Goal: Transaction & Acquisition: Purchase product/service

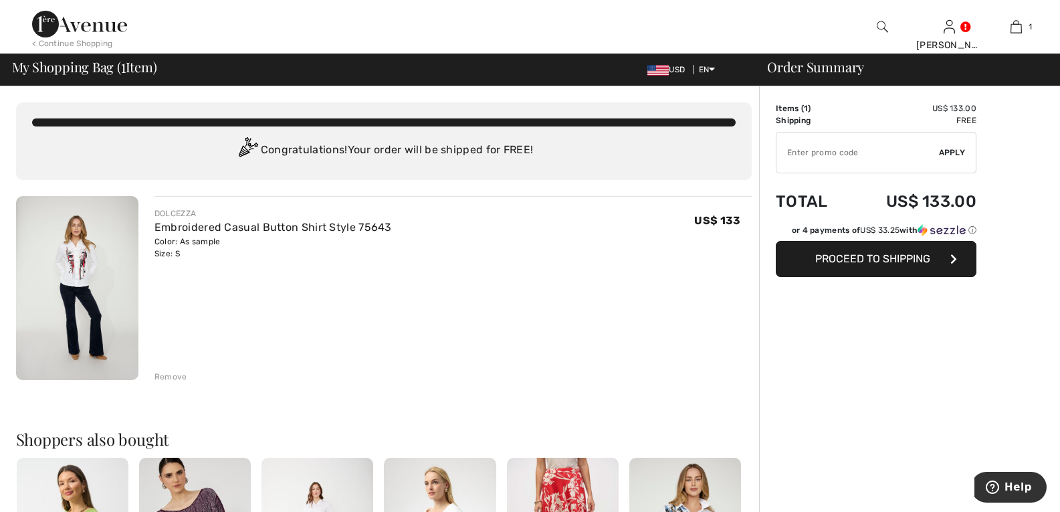
click at [859, 255] on span "Proceed to Shipping" at bounding box center [872, 258] width 115 height 13
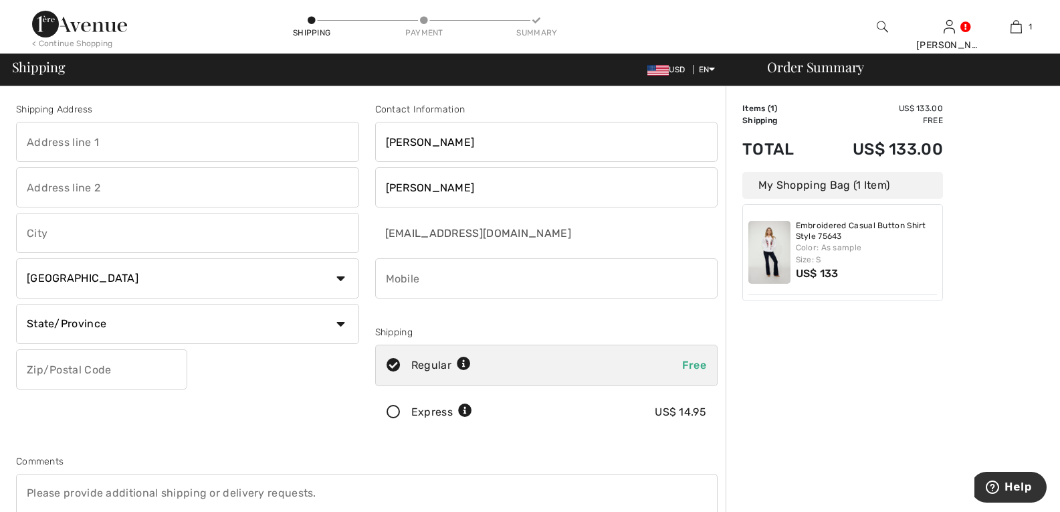
click at [125, 139] on input "text" at bounding box center [187, 142] width 343 height 40
type input "[STREET_ADDRESS]"
type input "CHARLOTTE"
select select "US"
select select "NC"
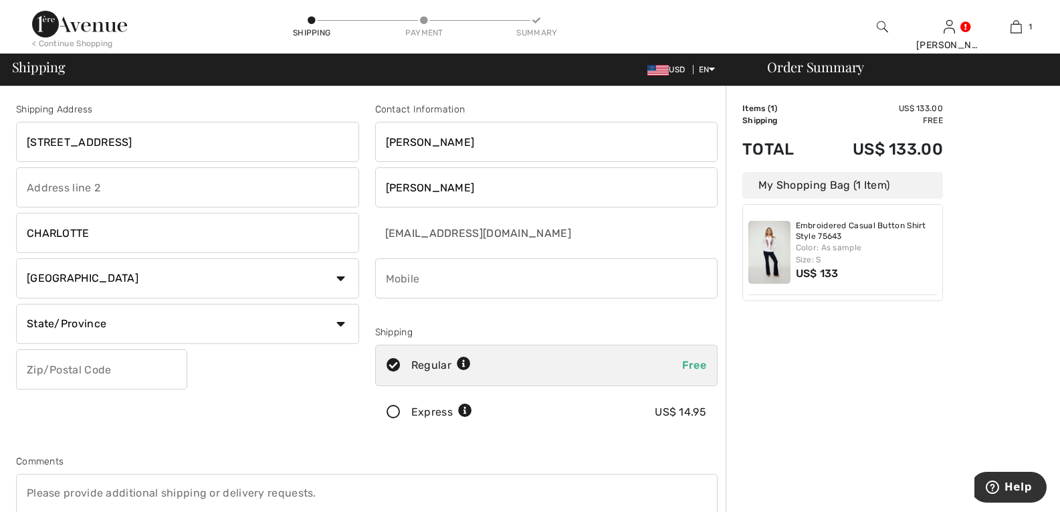
type input "28277"
type input "9144192847"
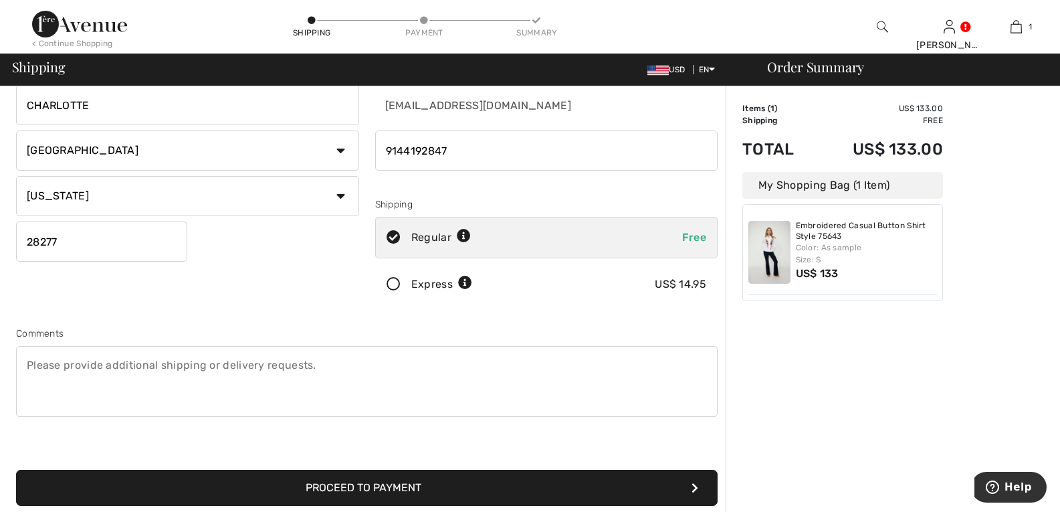
scroll to position [201, 0]
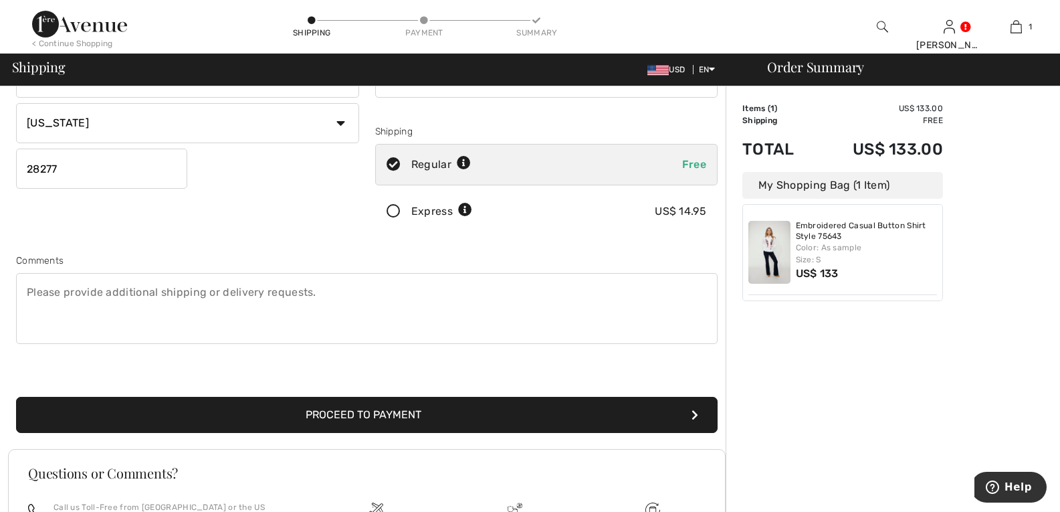
click at [91, 288] on textarea at bounding box center [367, 308] width 702 height 71
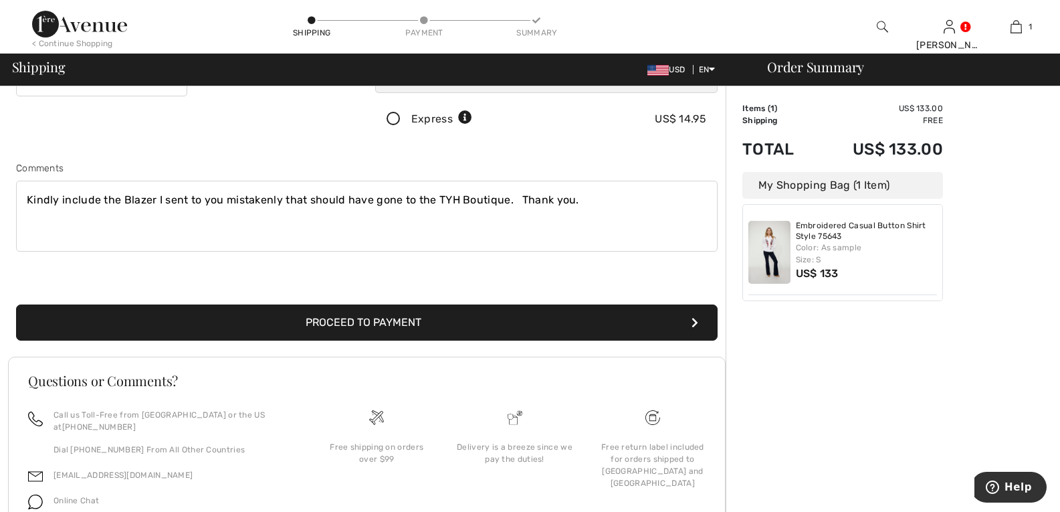
scroll to position [360, 0]
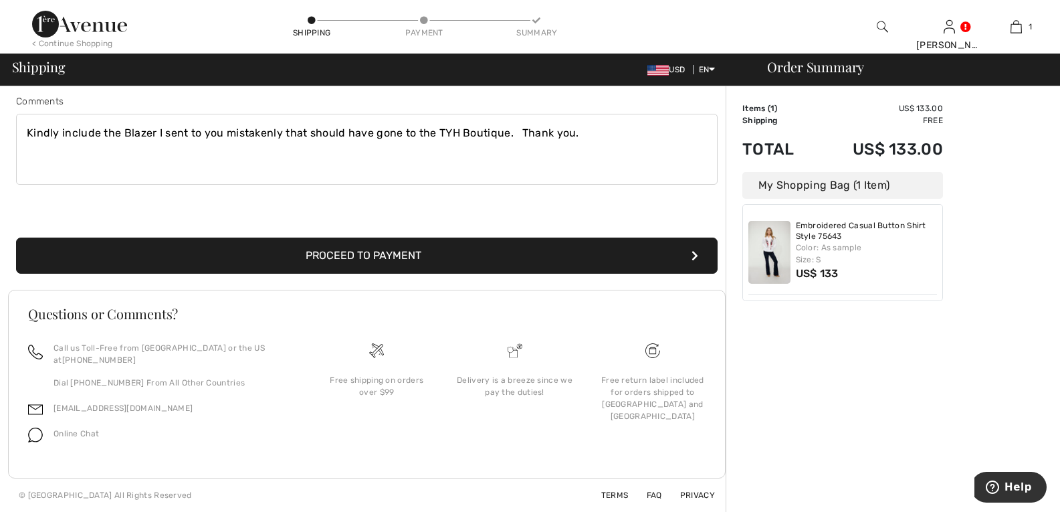
type textarea "Kindly include the Blazer I sent to you mistakenly that should have gone to the…"
click at [385, 253] on button "Proceed to Payment" at bounding box center [367, 255] width 702 height 36
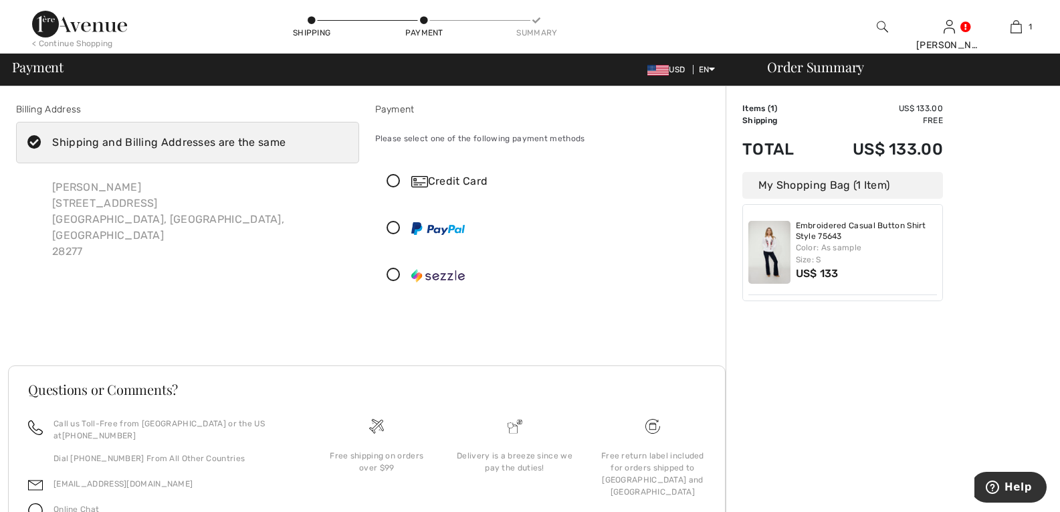
click at [392, 225] on icon at bounding box center [393, 228] width 35 height 14
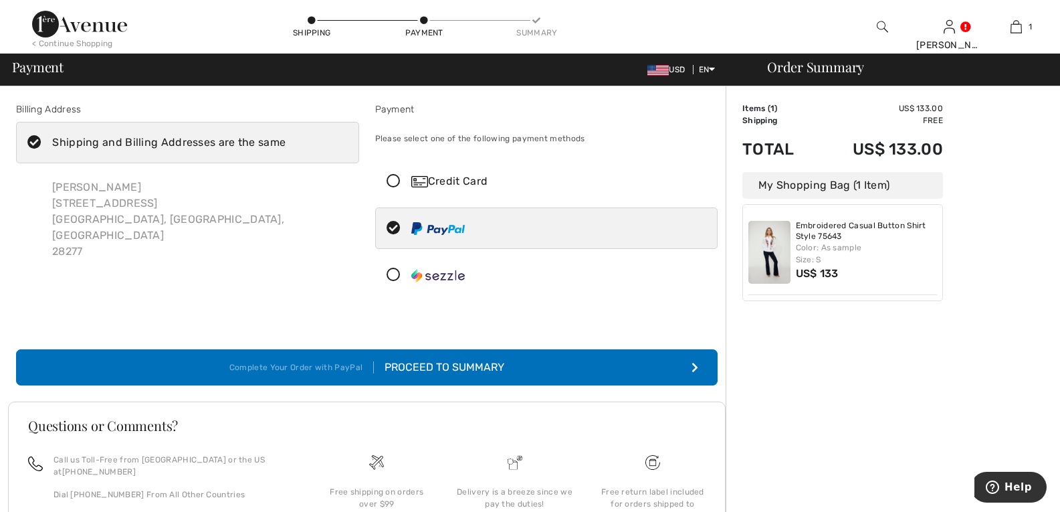
click at [434, 223] on img at bounding box center [438, 228] width 54 height 13
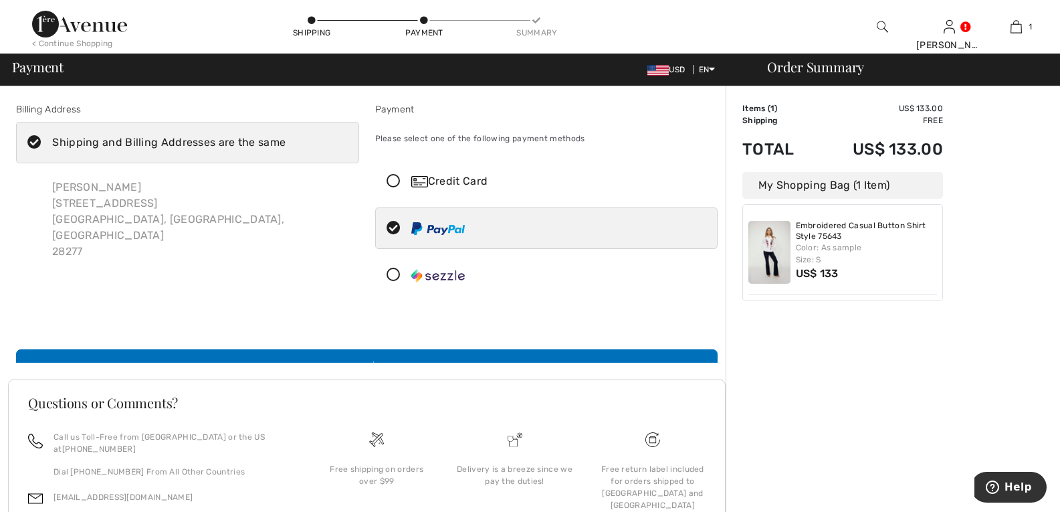
click at [434, 223] on img at bounding box center [438, 228] width 54 height 13
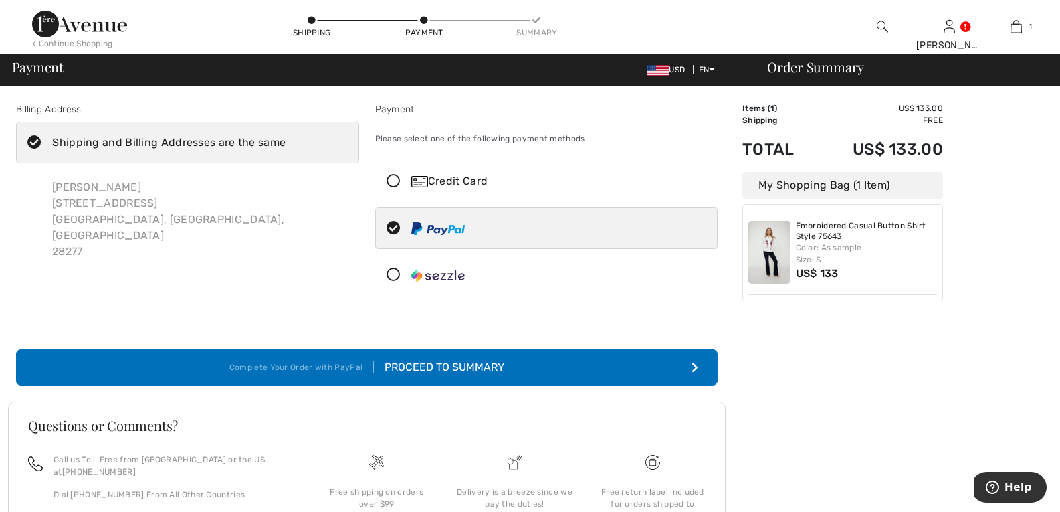
click at [438, 363] on div "Proceed to Summary" at bounding box center [439, 367] width 130 height 16
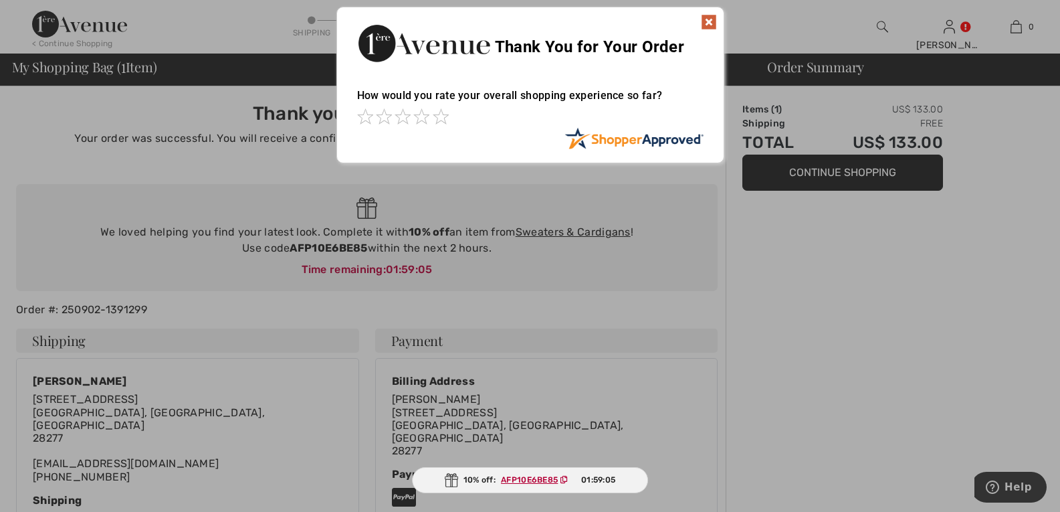
click at [708, 22] on img at bounding box center [709, 22] width 16 height 16
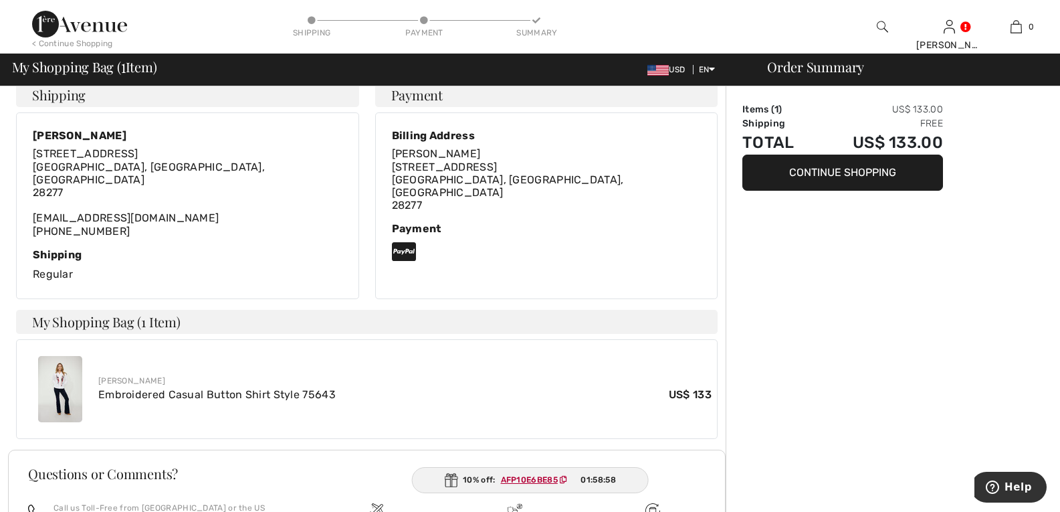
scroll to position [334, 0]
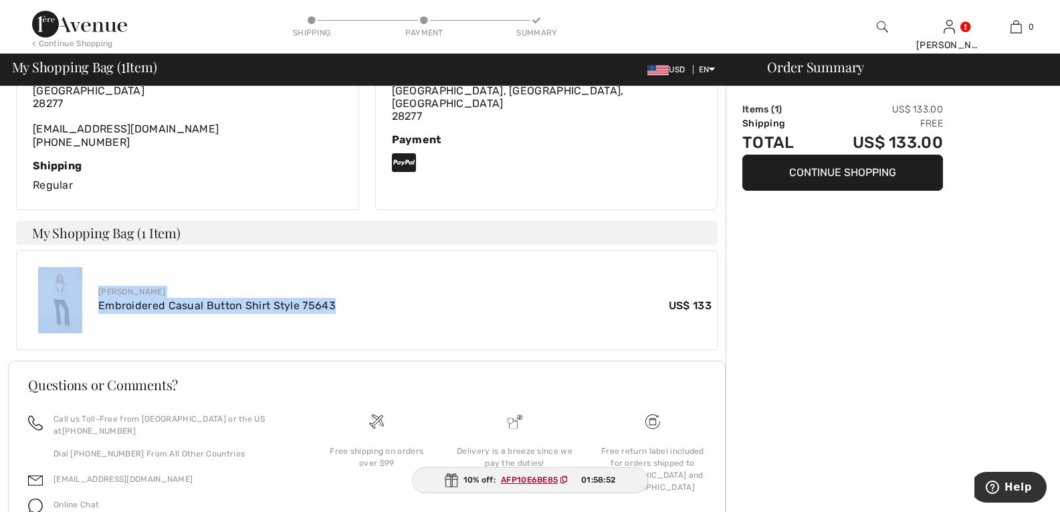
drag, startPoint x: 30, startPoint y: 241, endPoint x: 467, endPoint y: 293, distance: 440.4
click at [611, 292] on div "Joseph Ribkoff Embroidered Casual Button Shirt Style 75643 US$ 133" at bounding box center [367, 300] width 702 height 100
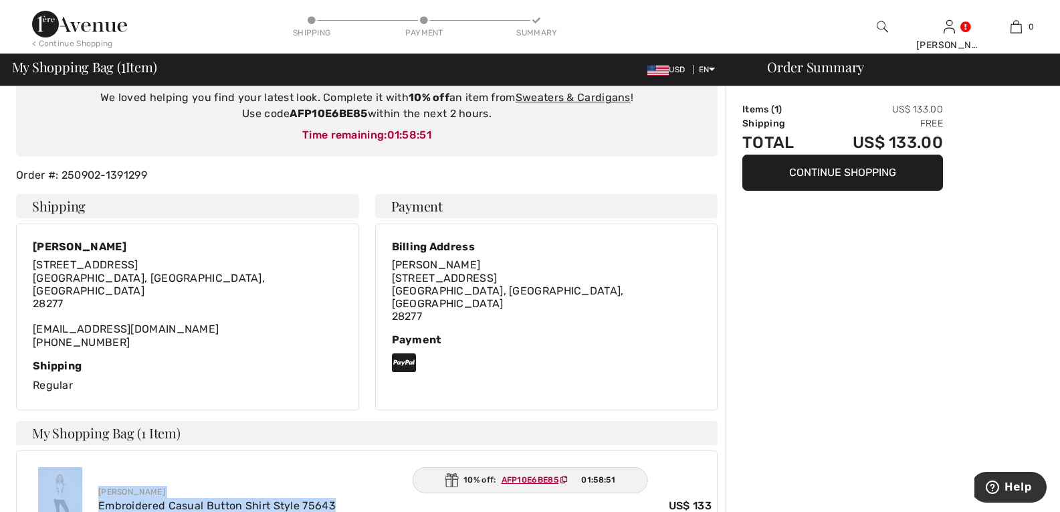
scroll to position [67, 0]
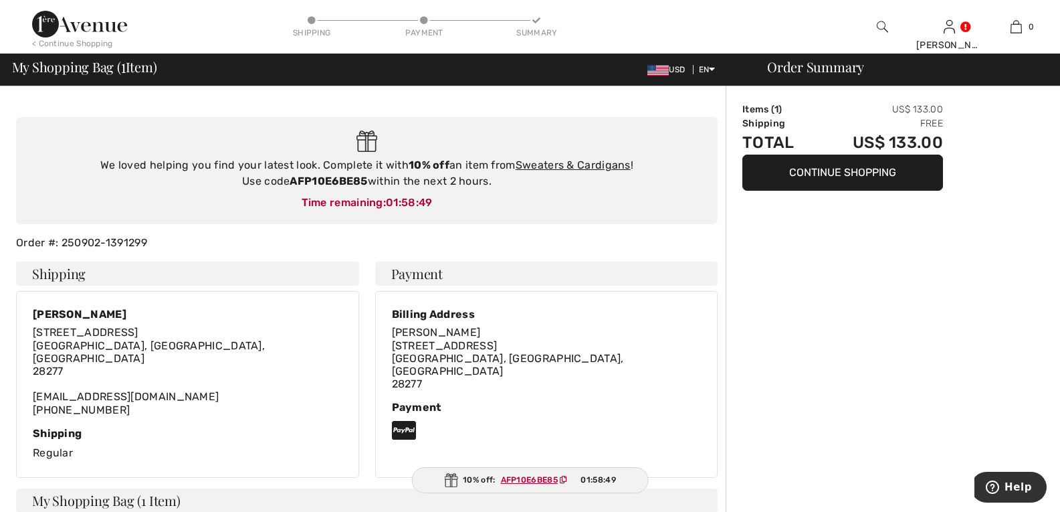
click at [23, 230] on div "Thank you for your order! Your order was successful. You will receive a confirm…" at bounding box center [367, 434] width 718 height 831
drag, startPoint x: 15, startPoint y: 239, endPoint x: 173, endPoint y: 249, distance: 158.8
click at [173, 249] on div "Order #: 250902-1391299" at bounding box center [367, 243] width 718 height 16
copy div "Order #: 250902-1391299"
